Goal: Information Seeking & Learning: Learn about a topic

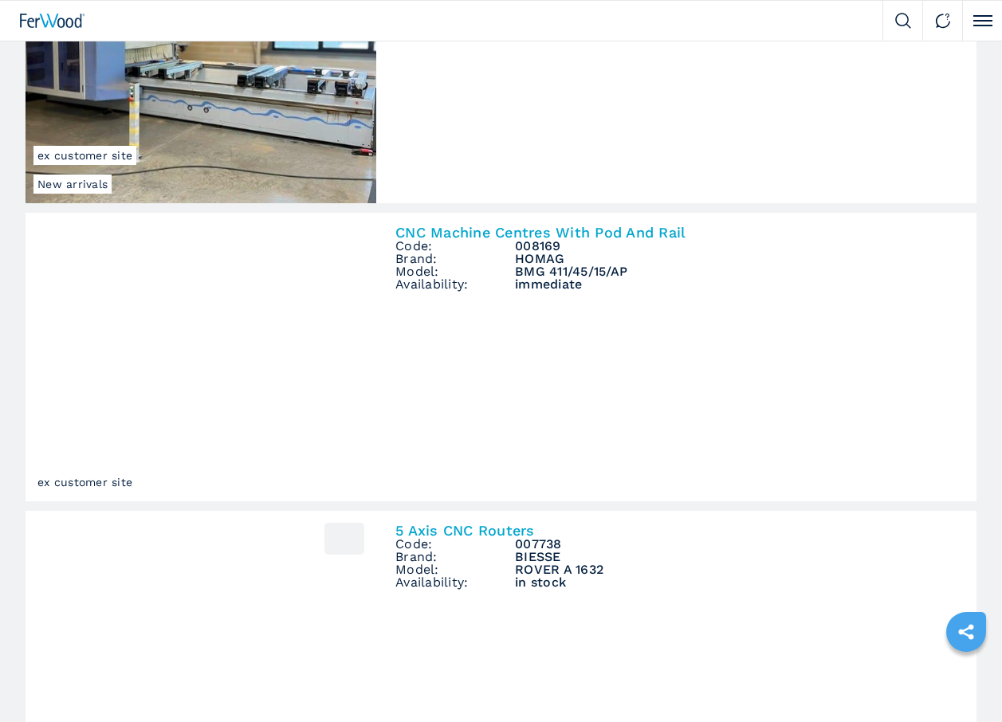
click at [850, 203] on link "New arrivals ex customer site CNC Machine Centres With Pod And Rail Code: 00817…" at bounding box center [501, 59] width 951 height 289
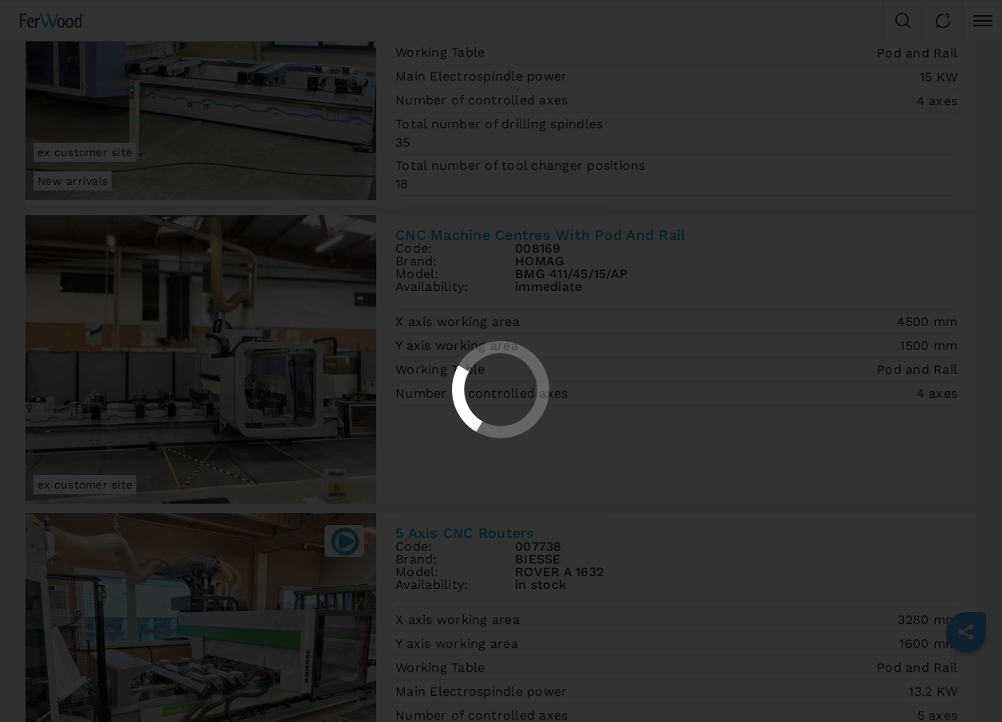
scroll to position [399, 0]
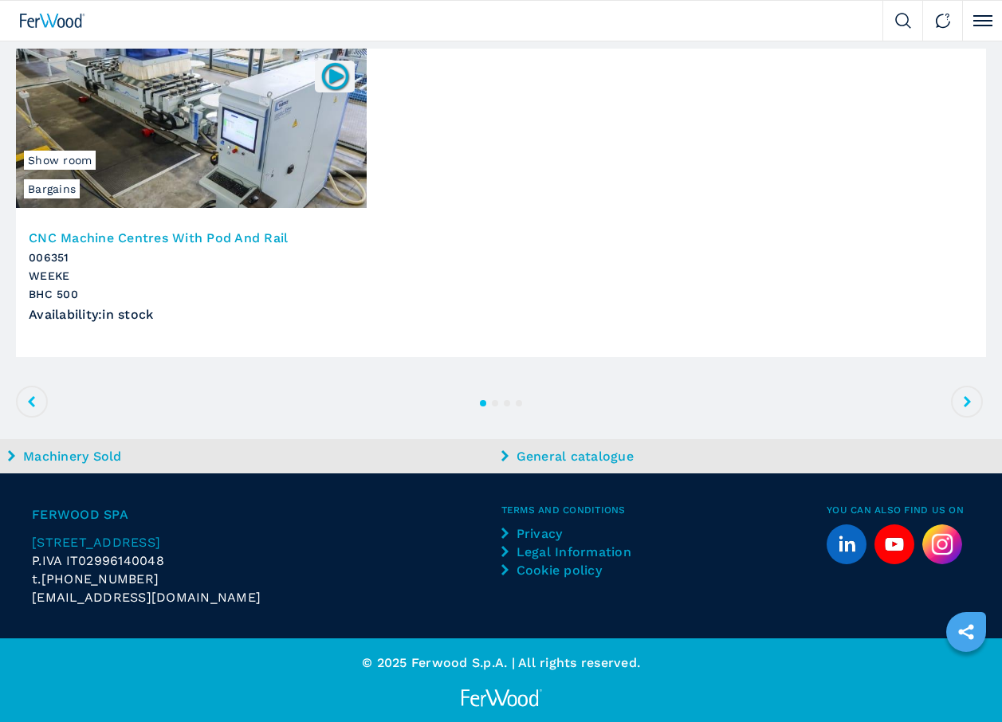
scroll to position [2016, 0]
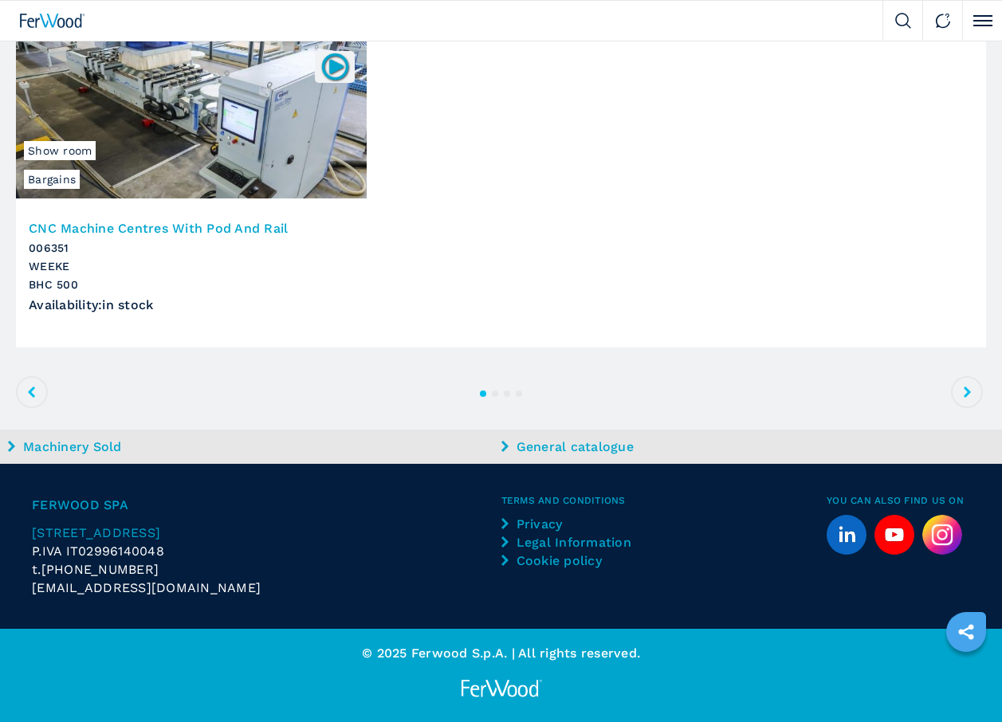
click at [959, 392] on span at bounding box center [967, 392] width 32 height 32
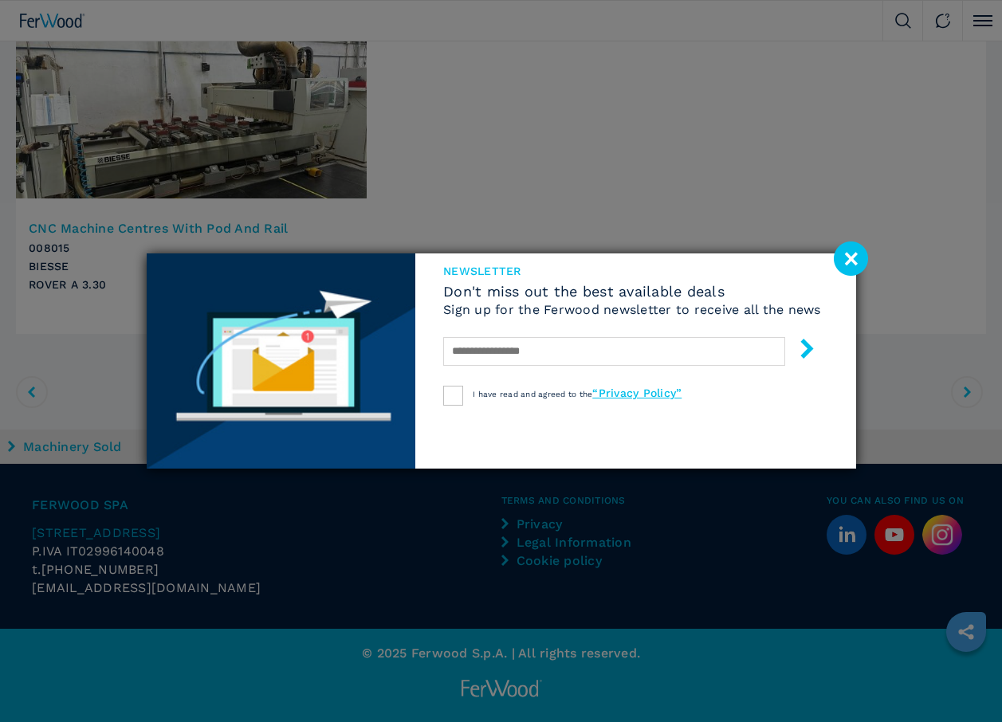
click at [839, 255] on image at bounding box center [851, 259] width 34 height 34
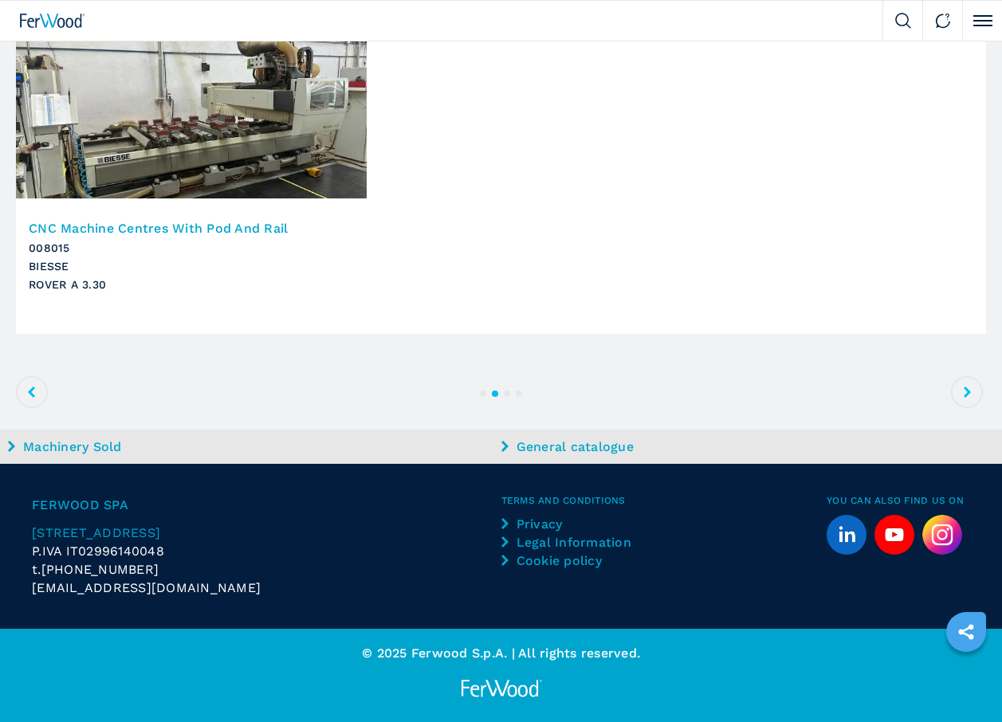
click at [965, 387] on icon at bounding box center [967, 392] width 7 height 11
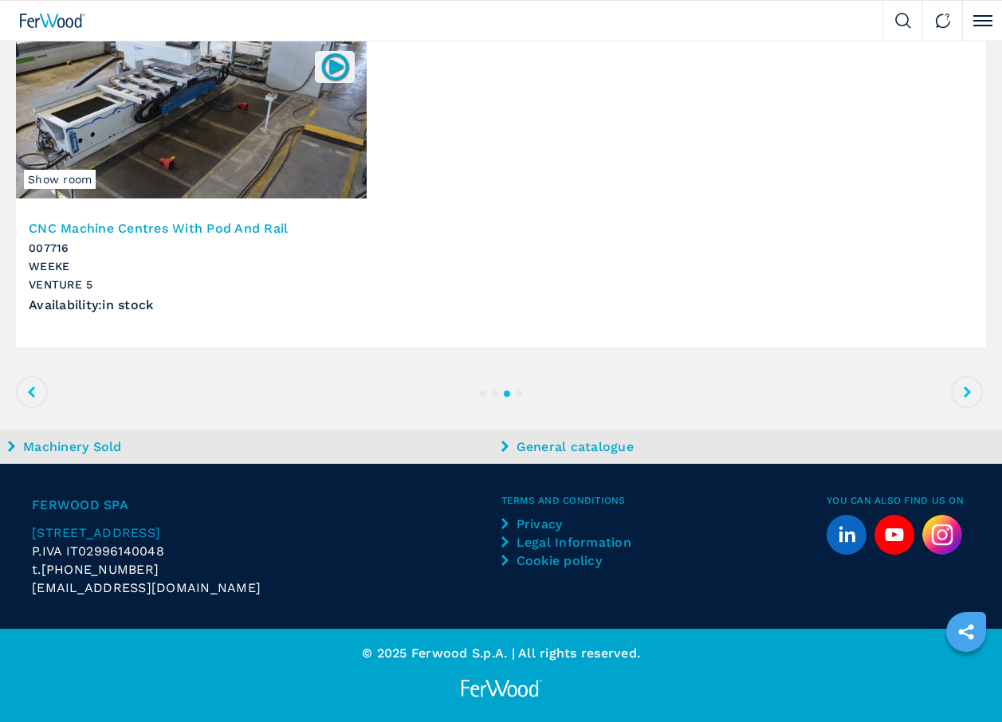
click at [965, 387] on icon at bounding box center [967, 392] width 7 height 11
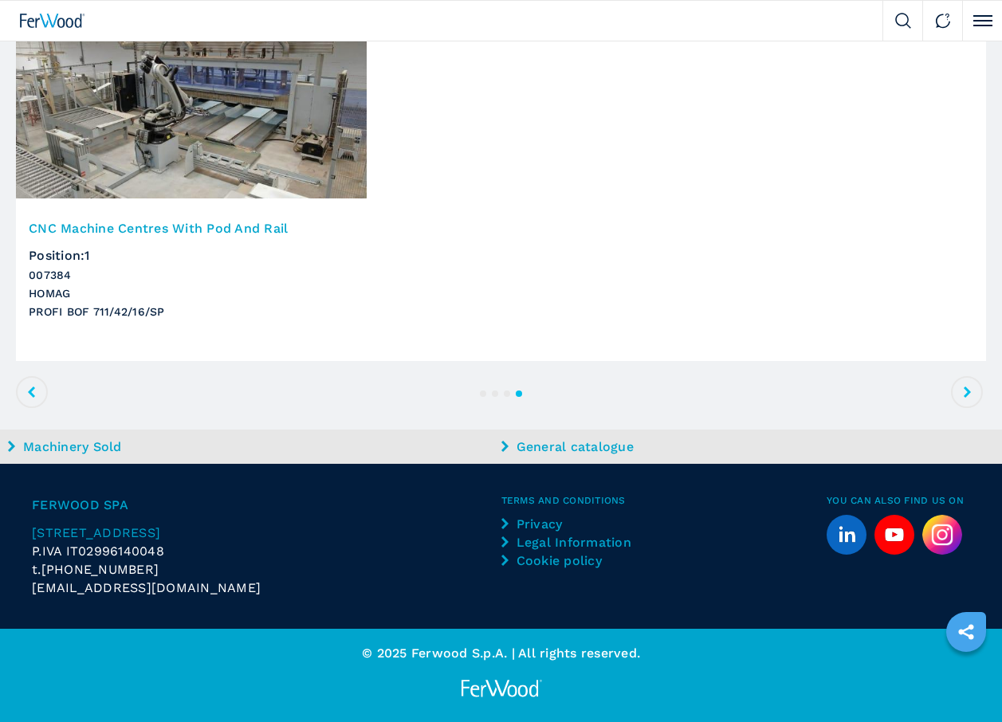
click at [965, 387] on icon at bounding box center [967, 392] width 7 height 11
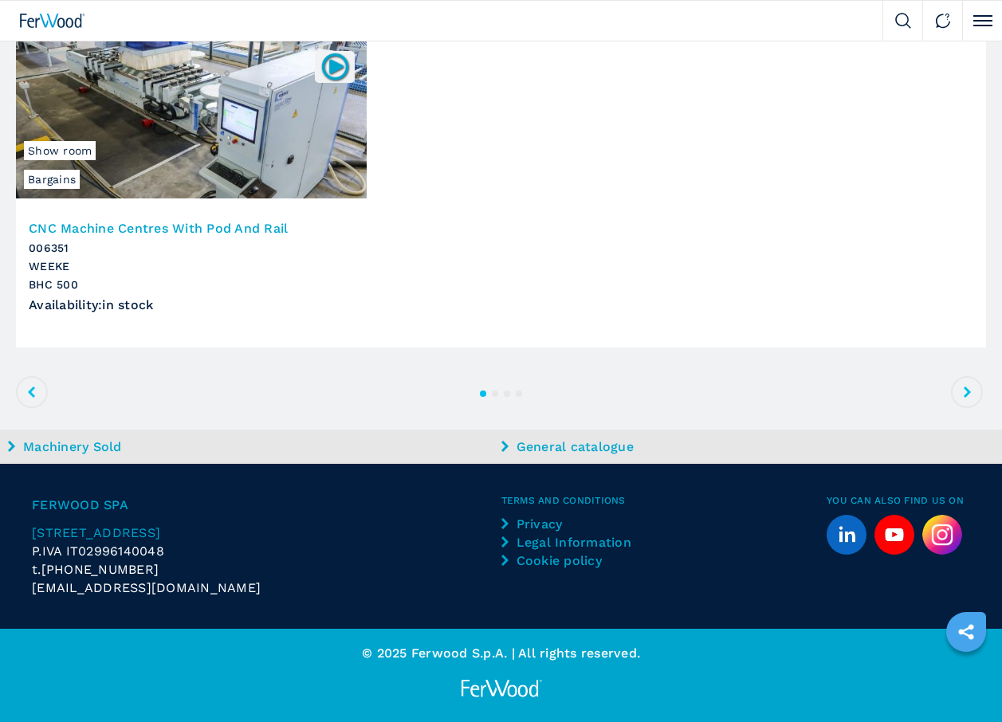
click at [30, 386] on span at bounding box center [32, 392] width 32 height 32
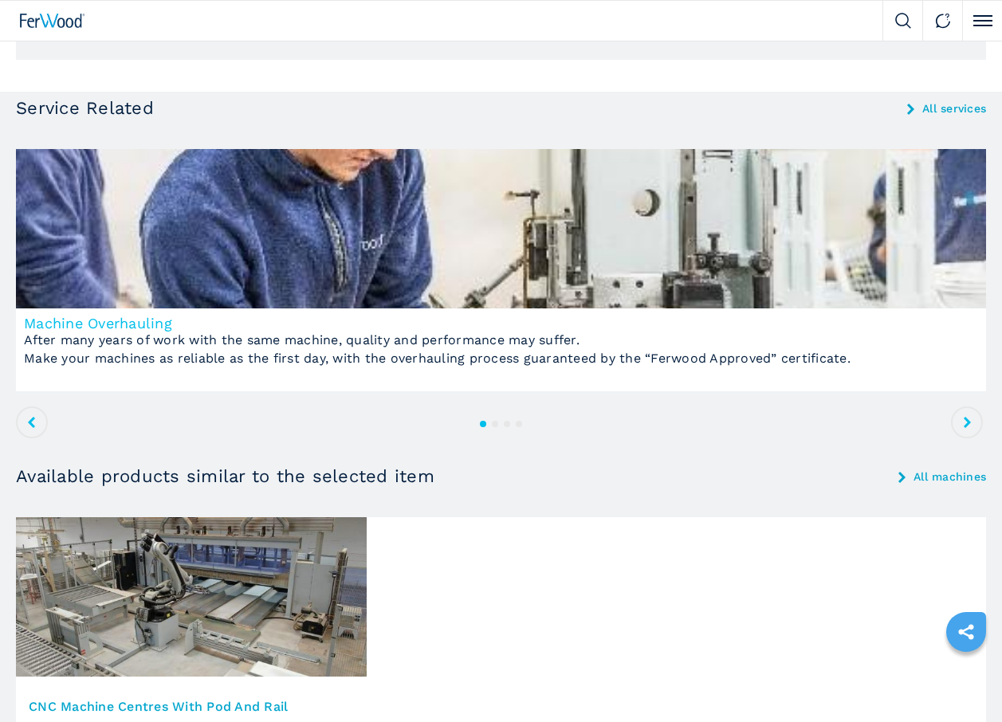
scroll to position [1857, 0]
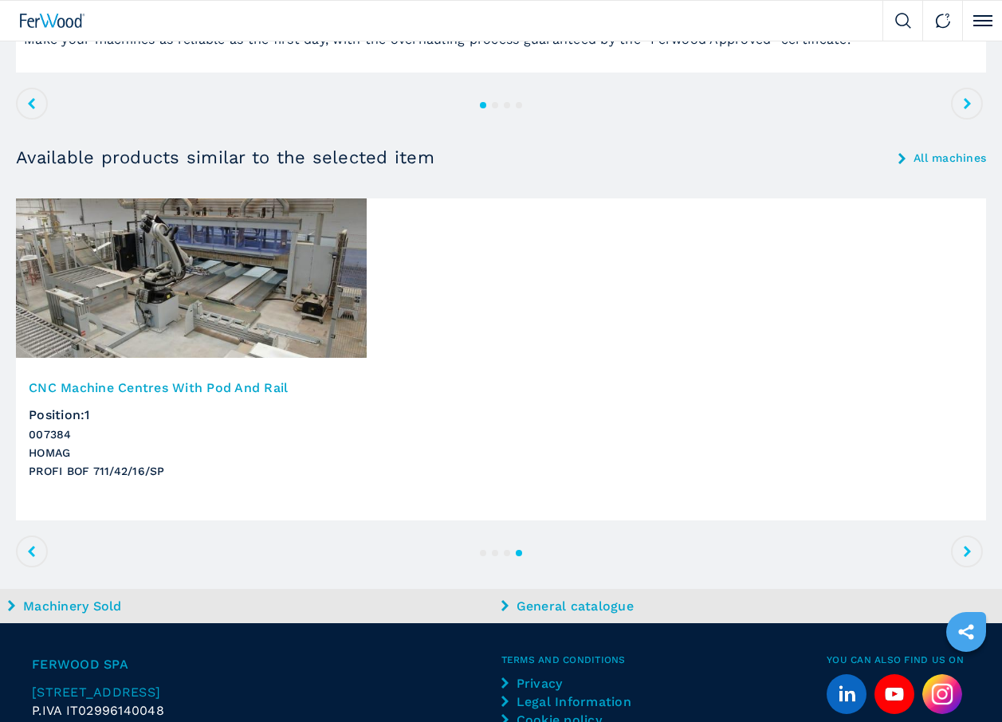
click at [26, 548] on span at bounding box center [32, 552] width 32 height 32
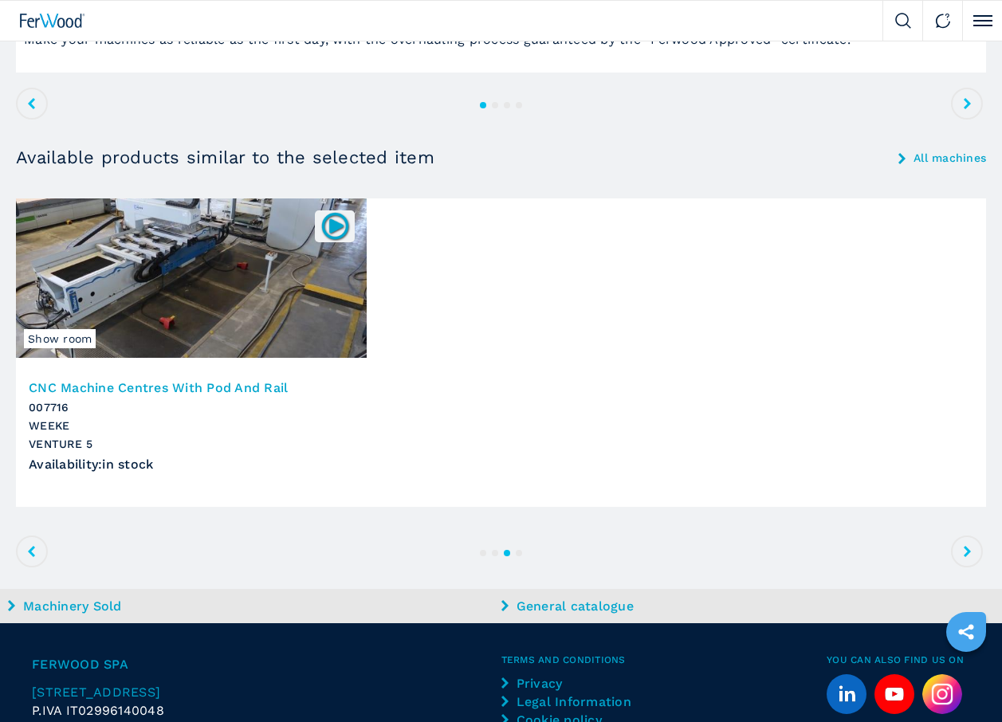
click at [147, 265] on img at bounding box center [191, 278] width 351 height 159
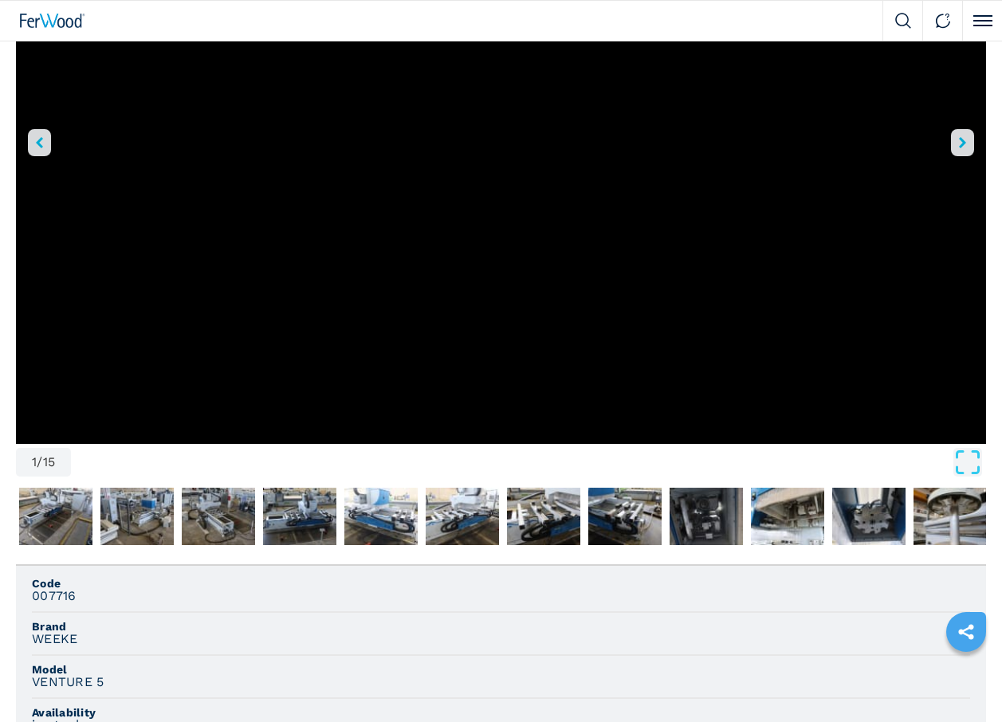
scroll to position [319, 0]
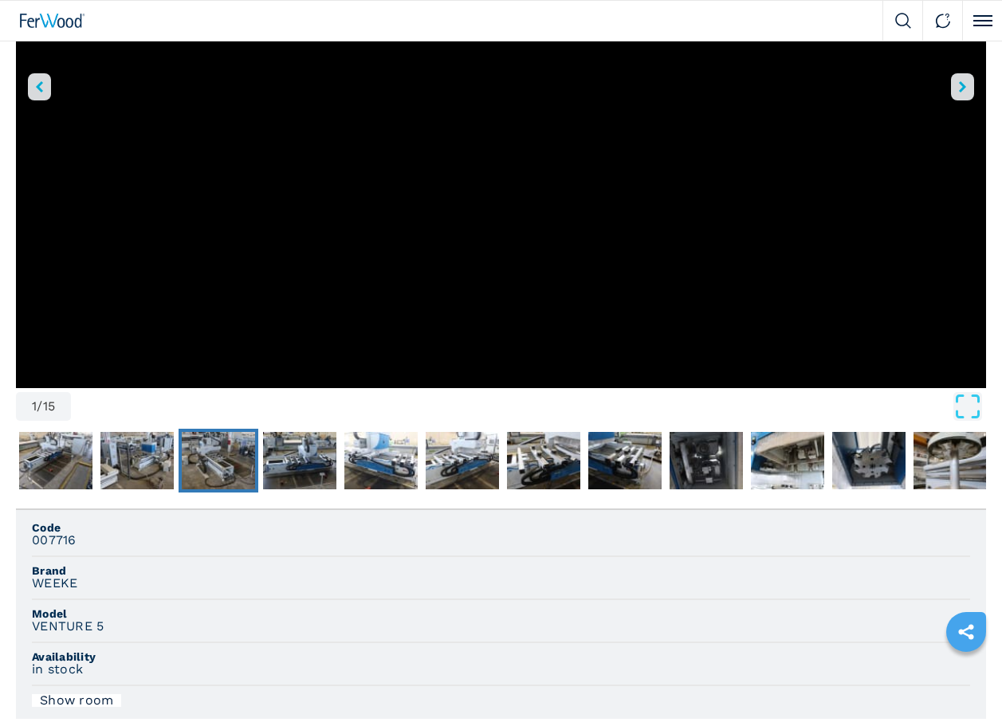
click at [215, 462] on img "Go to Slide 4" at bounding box center [218, 460] width 73 height 57
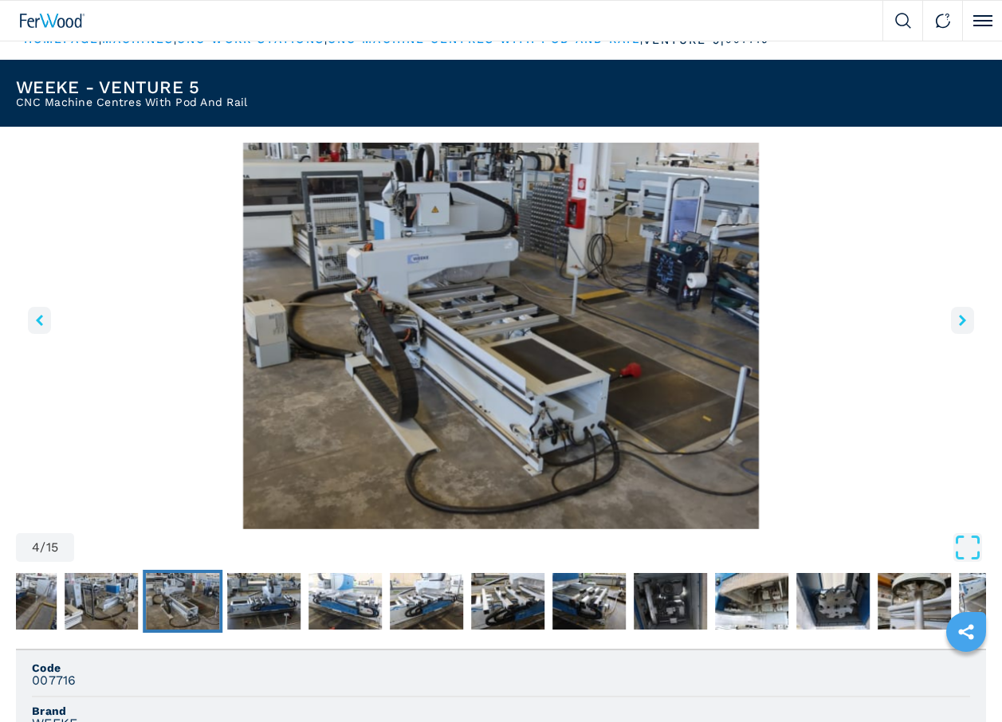
scroll to position [14, 0]
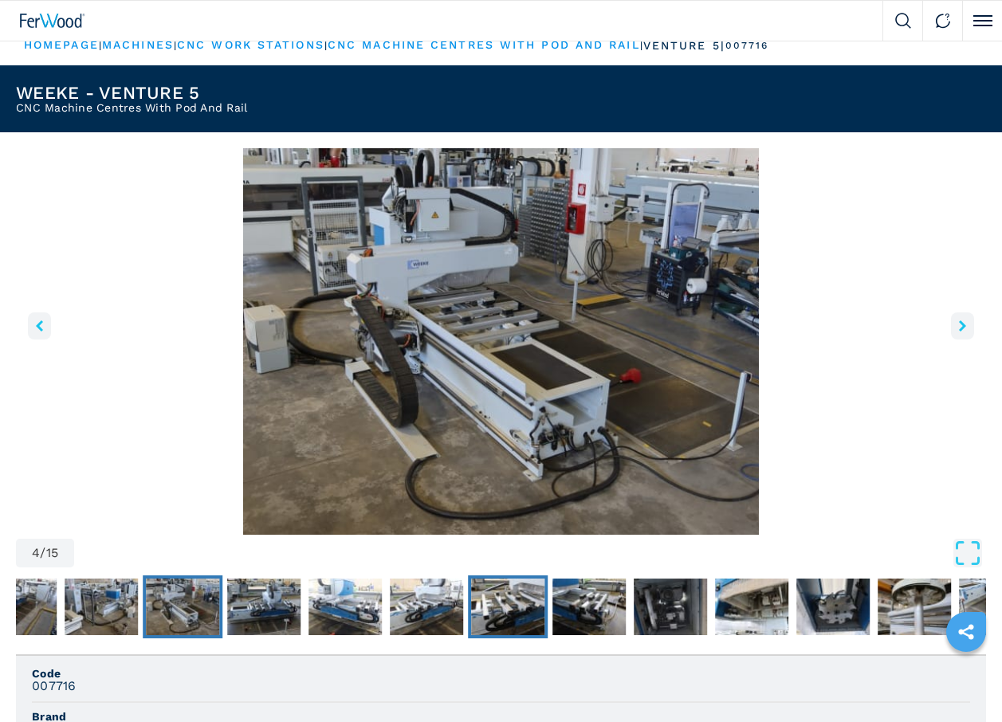
click at [483, 607] on img "Go to Slide 8" at bounding box center [507, 607] width 73 height 57
